Goal: Find specific page/section: Find specific page/section

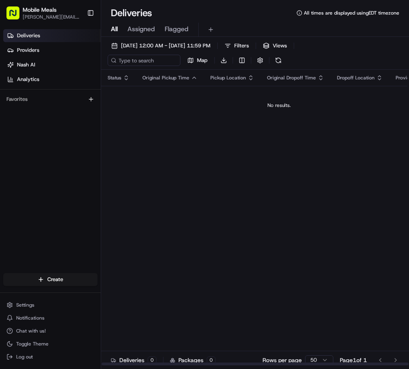
click at [28, 51] on span "Providers" at bounding box center [28, 50] width 22 height 7
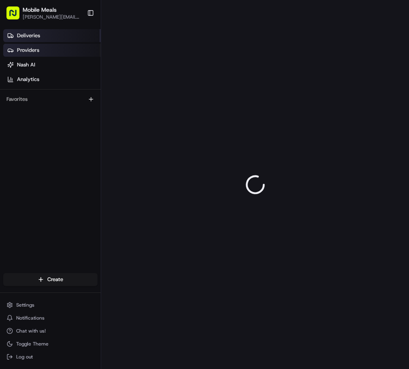
click at [36, 35] on span "Deliveries" at bounding box center [28, 35] width 23 height 7
